Goal: Check status: Check status

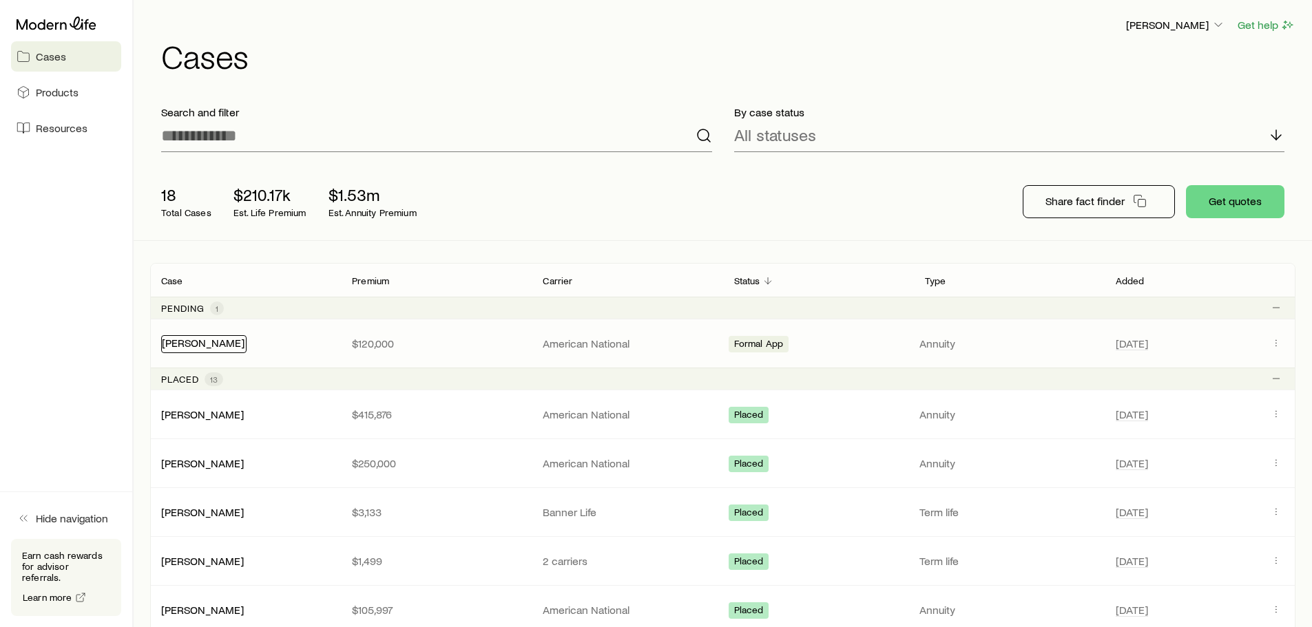
click at [202, 341] on link "[PERSON_NAME]" at bounding box center [203, 342] width 83 height 13
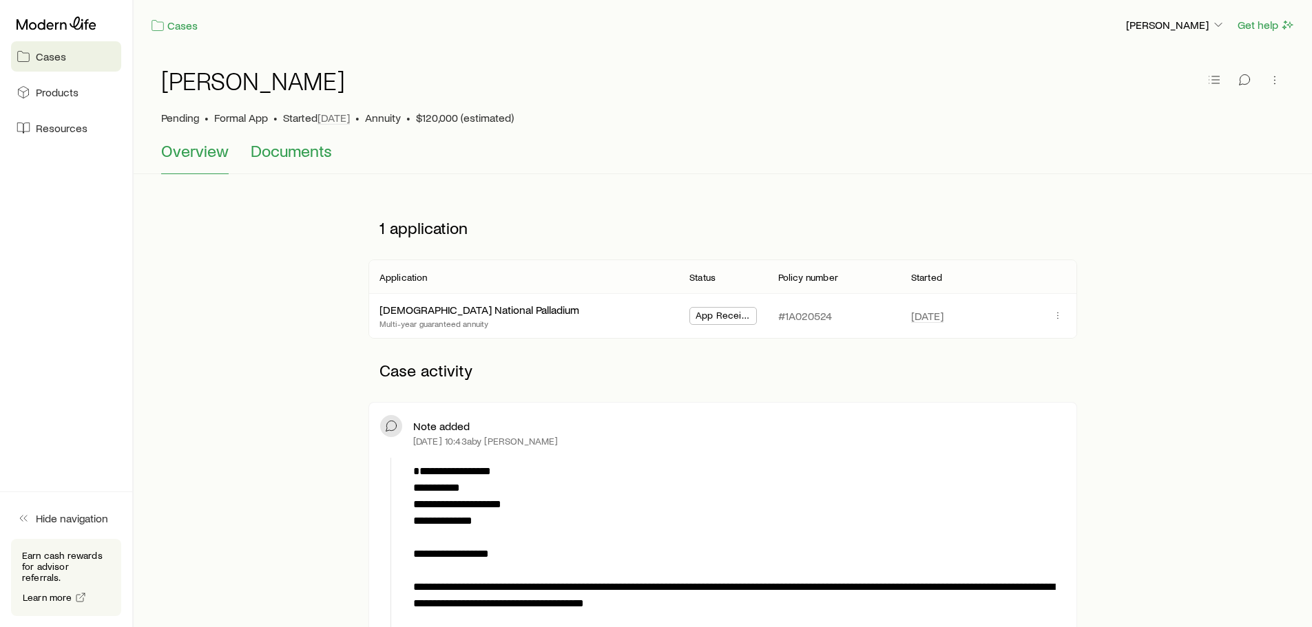
click at [284, 144] on span "Documents" at bounding box center [291, 150] width 81 height 19
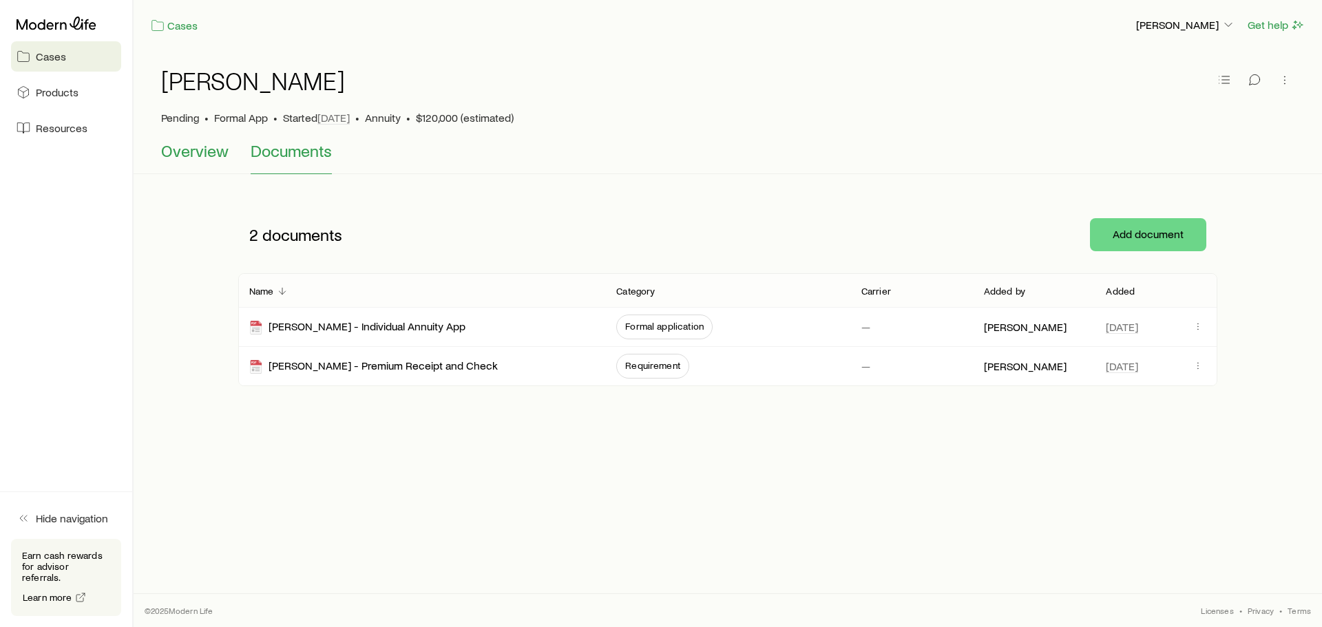
click at [213, 149] on span "Overview" at bounding box center [194, 150] width 67 height 19
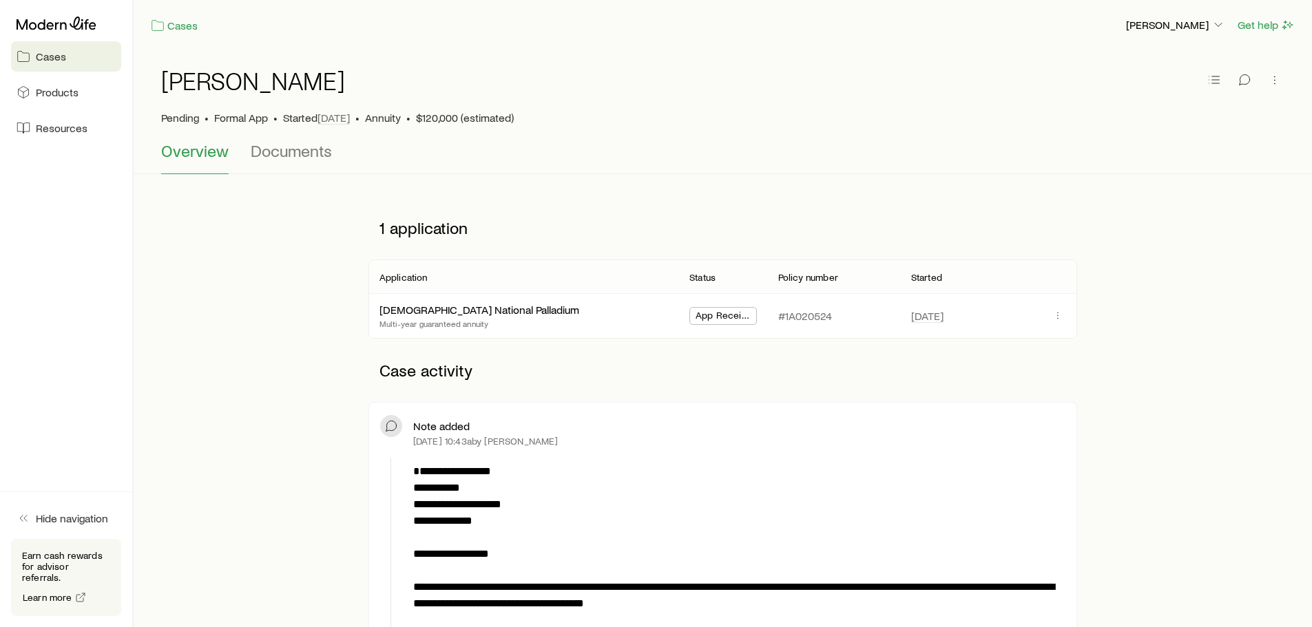
click at [61, 48] on link "Cases" at bounding box center [66, 56] width 110 height 30
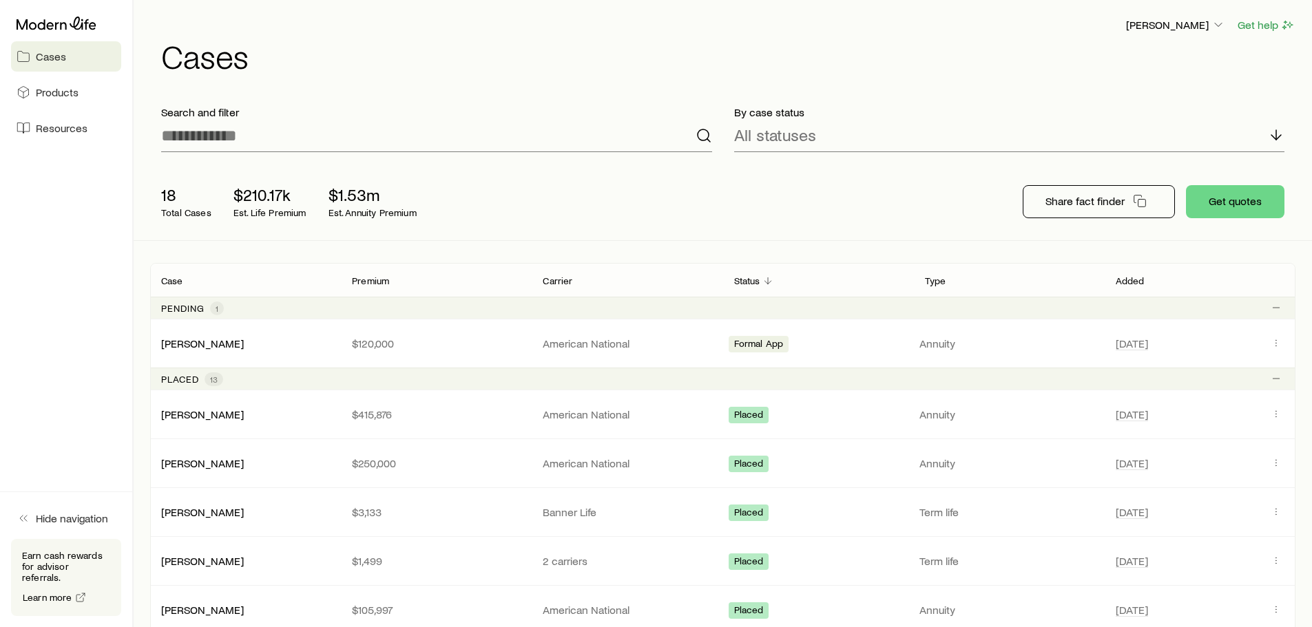
click at [216, 305] on span "1" at bounding box center [217, 308] width 3 height 11
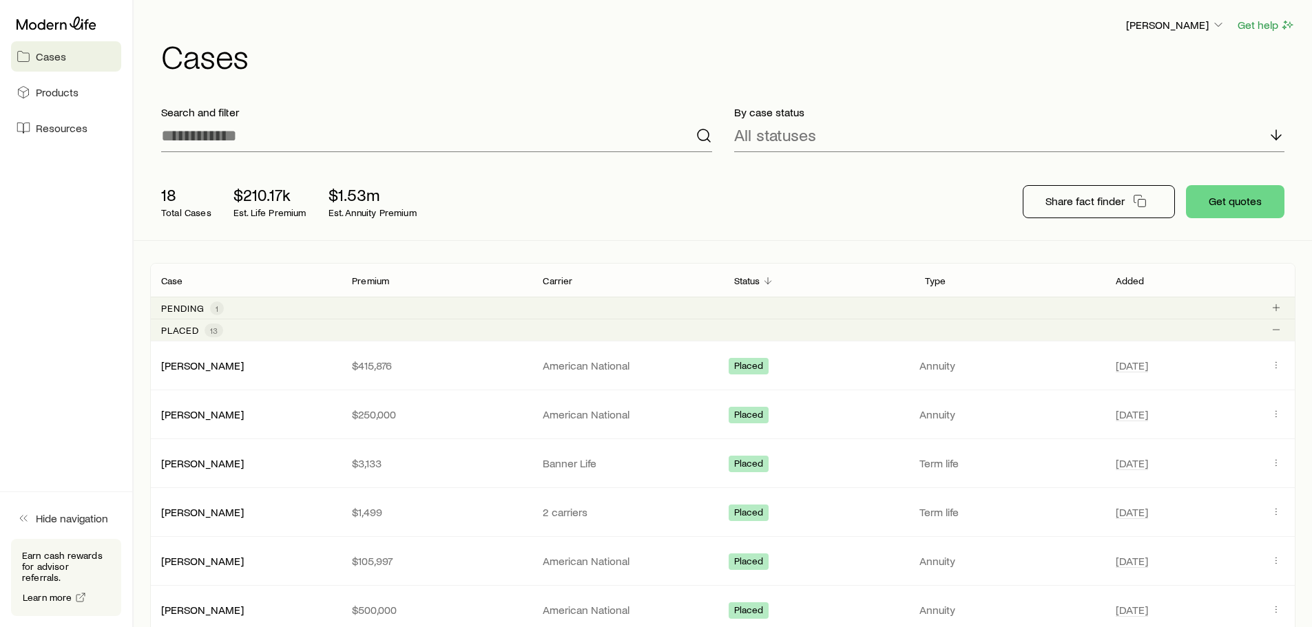
click at [186, 305] on p "Pending" at bounding box center [182, 308] width 43 height 11
